Goal: Task Accomplishment & Management: Complete application form

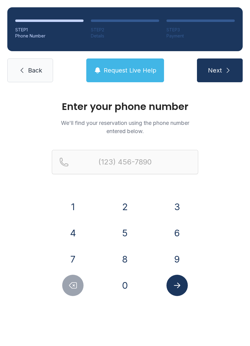
click at [123, 261] on button "8" at bounding box center [124, 259] width 21 height 21
click at [126, 288] on button "0" at bounding box center [124, 285] width 21 height 21
click at [179, 203] on button "3" at bounding box center [177, 206] width 21 height 21
click at [127, 236] on button "5" at bounding box center [124, 233] width 21 height 21
click at [75, 235] on button "4" at bounding box center [72, 233] width 21 height 21
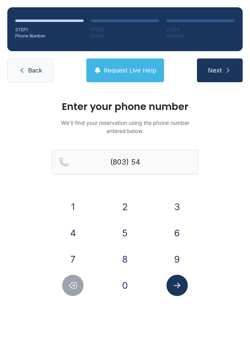
click at [129, 208] on button "2" at bounding box center [124, 206] width 21 height 21
click at [127, 286] on button "0" at bounding box center [124, 285] width 21 height 21
click at [74, 207] on button "1" at bounding box center [72, 206] width 21 height 21
click at [73, 256] on button "7" at bounding box center [72, 259] width 21 height 21
click at [126, 263] on button "8" at bounding box center [124, 259] width 21 height 21
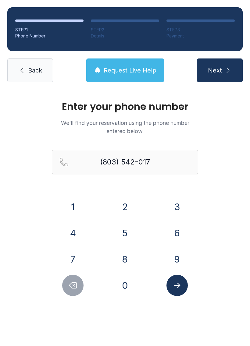
type input "[PHONE_NUMBER]"
click at [221, 71] on span "Next" at bounding box center [215, 70] width 14 height 9
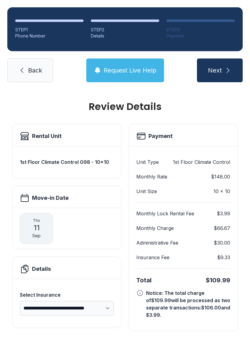
click at [222, 73] on span "Next" at bounding box center [215, 70] width 14 height 9
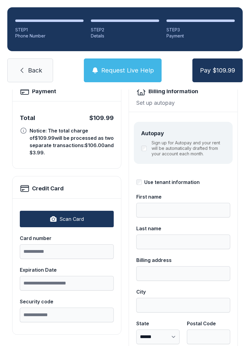
scroll to position [51, 0]
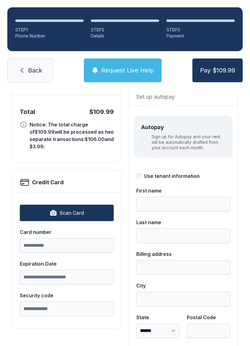
click at [73, 210] on span "Scan Card" at bounding box center [71, 213] width 24 height 7
click at [36, 81] on link "Back" at bounding box center [30, 71] width 46 height 24
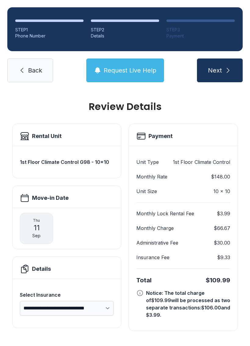
click at [38, 72] on span "Back" at bounding box center [35, 70] width 14 height 9
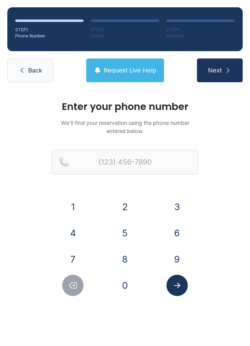
click at [32, 77] on link "Back" at bounding box center [30, 71] width 46 height 24
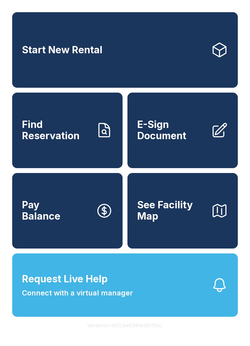
click at [179, 142] on span "E-Sign Document" at bounding box center [171, 130] width 69 height 22
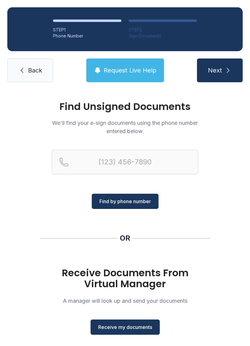
click at [127, 330] on span "Receive my documents" at bounding box center [125, 327] width 54 height 7
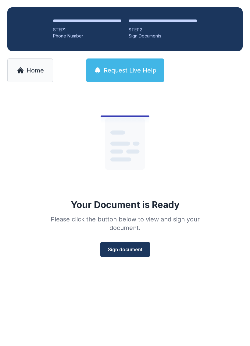
click at [127, 257] on button "Sign document" at bounding box center [125, 249] width 50 height 15
